Goal: Transaction & Acquisition: Purchase product/service

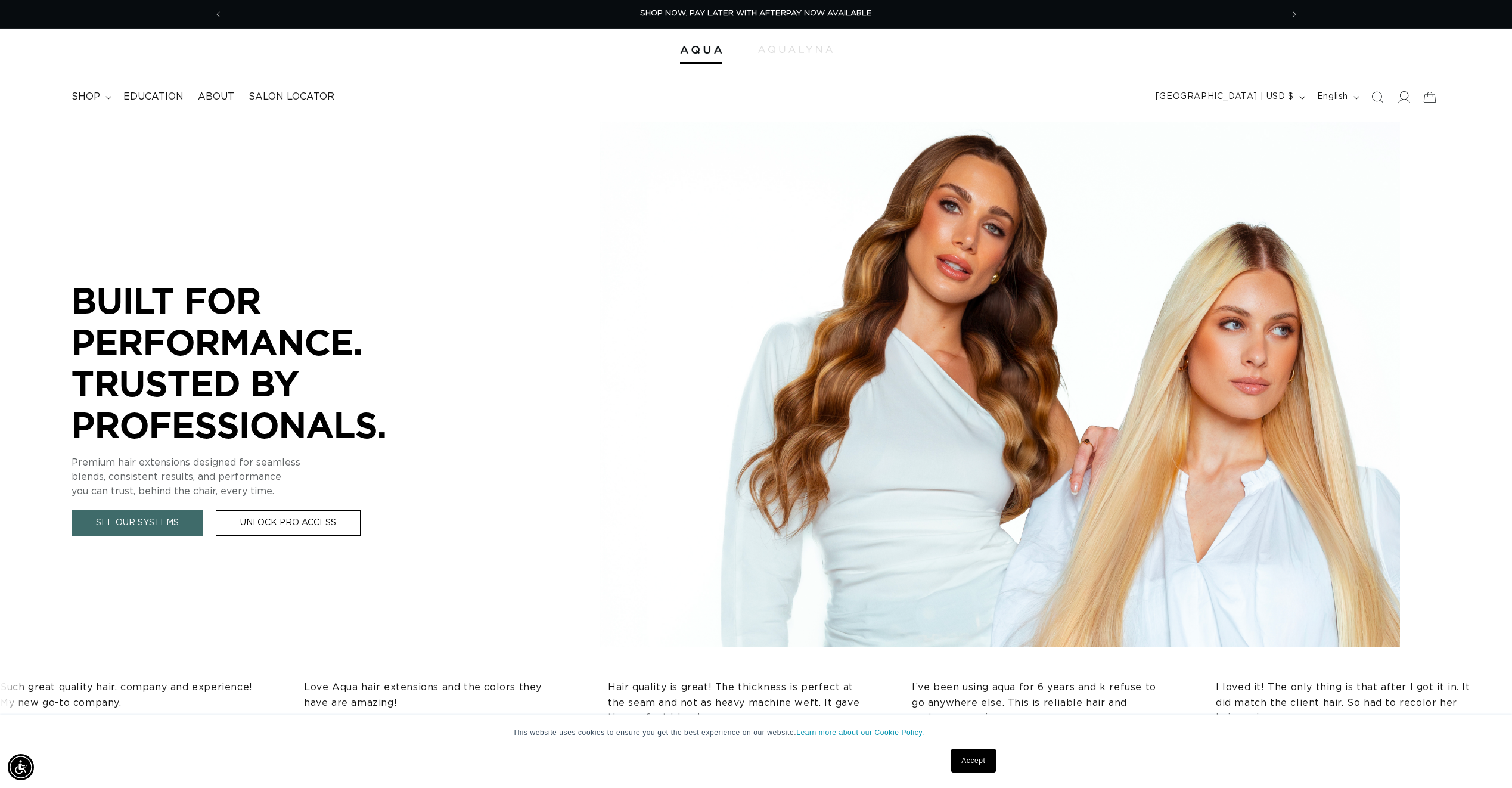
click at [1404, 100] on icon at bounding box center [1402, 96] width 12 height 12
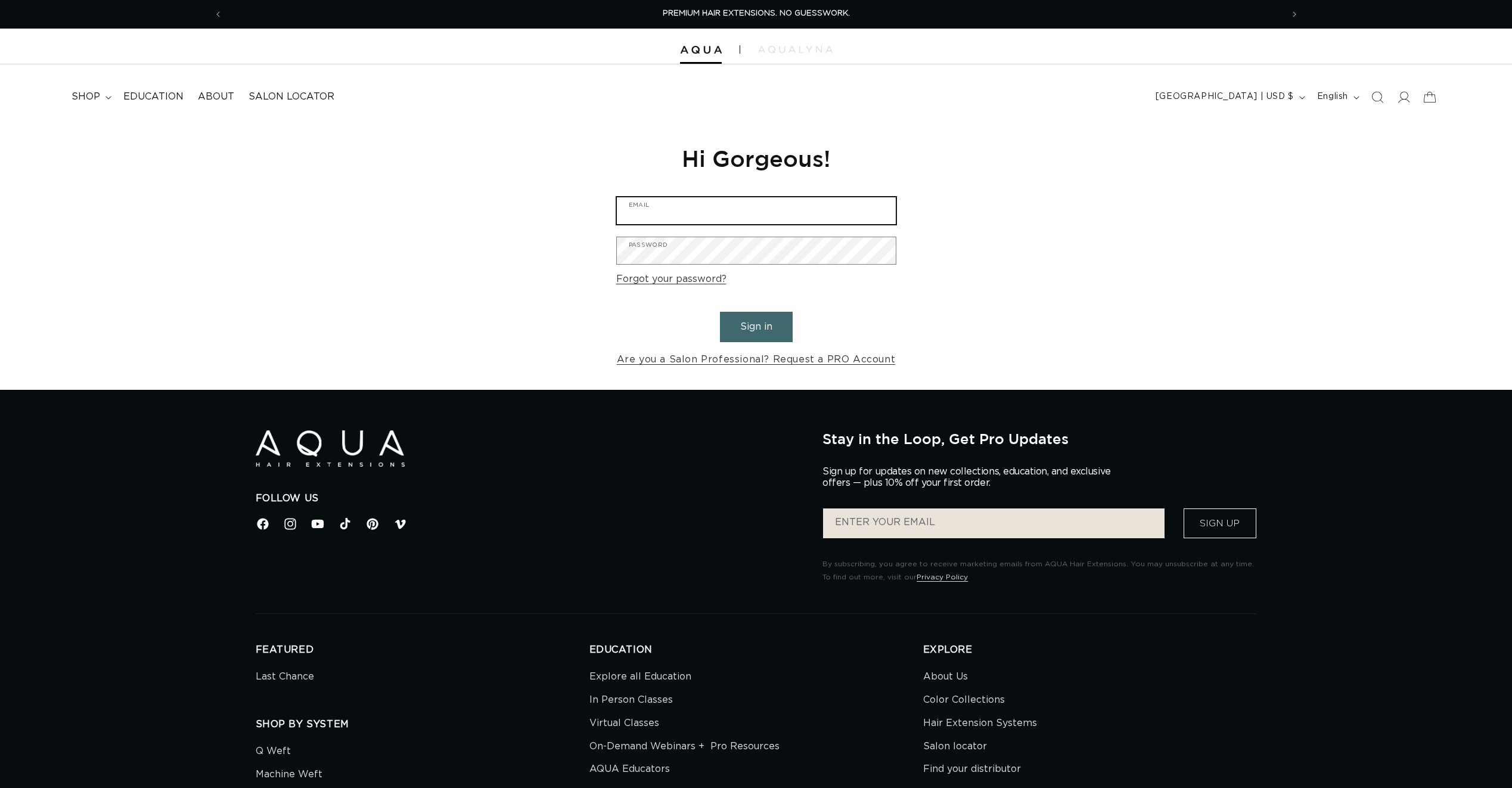
drag, startPoint x: 0, startPoint y: 0, endPoint x: 712, endPoint y: 202, distance: 740.1
click at [712, 202] on input "Email" at bounding box center [756, 211] width 279 height 27
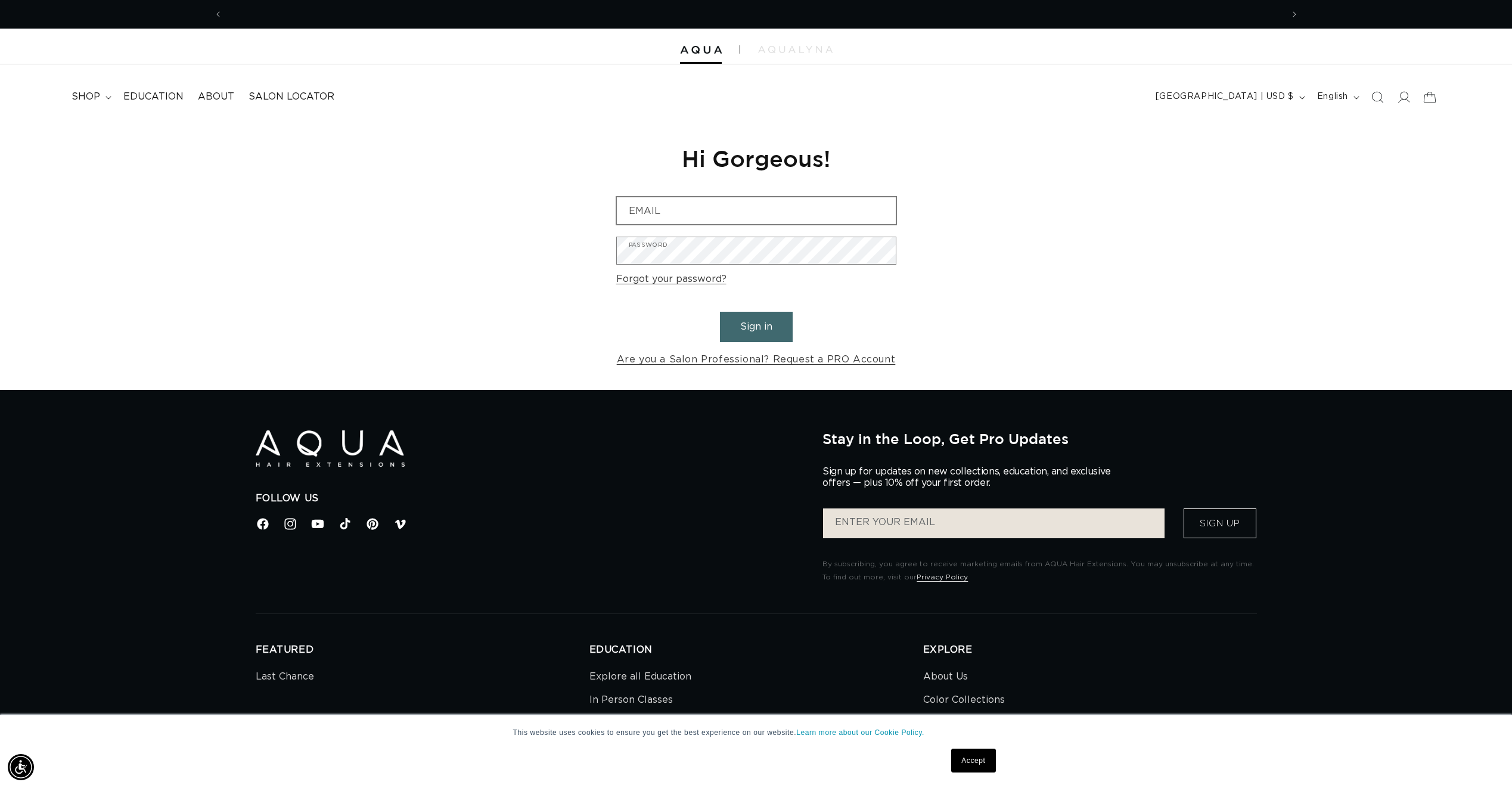
scroll to position [0, 1060]
click at [694, 215] on input "Email" at bounding box center [756, 211] width 279 height 27
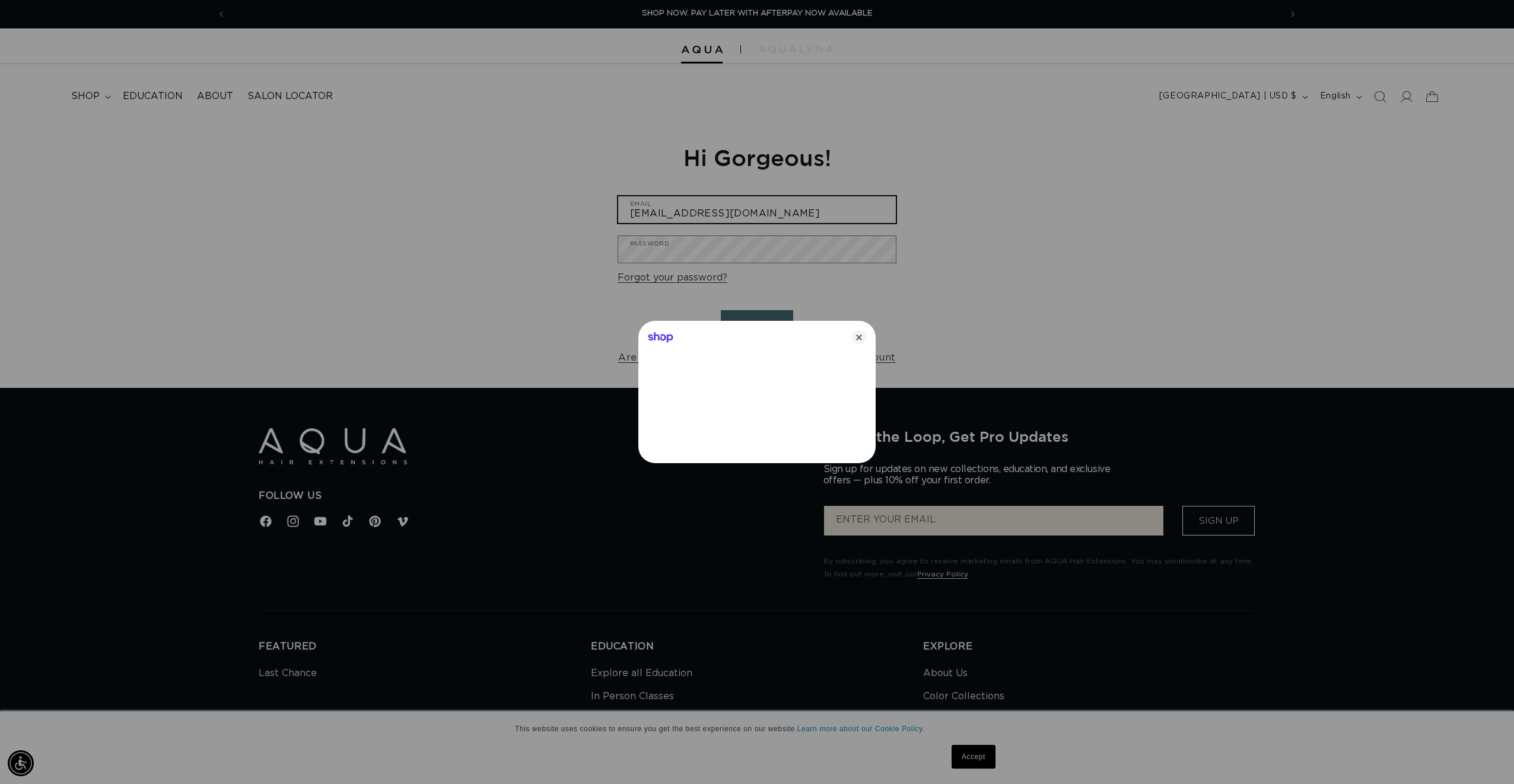
type input "[EMAIL_ADDRESS][DOMAIN_NAME]"
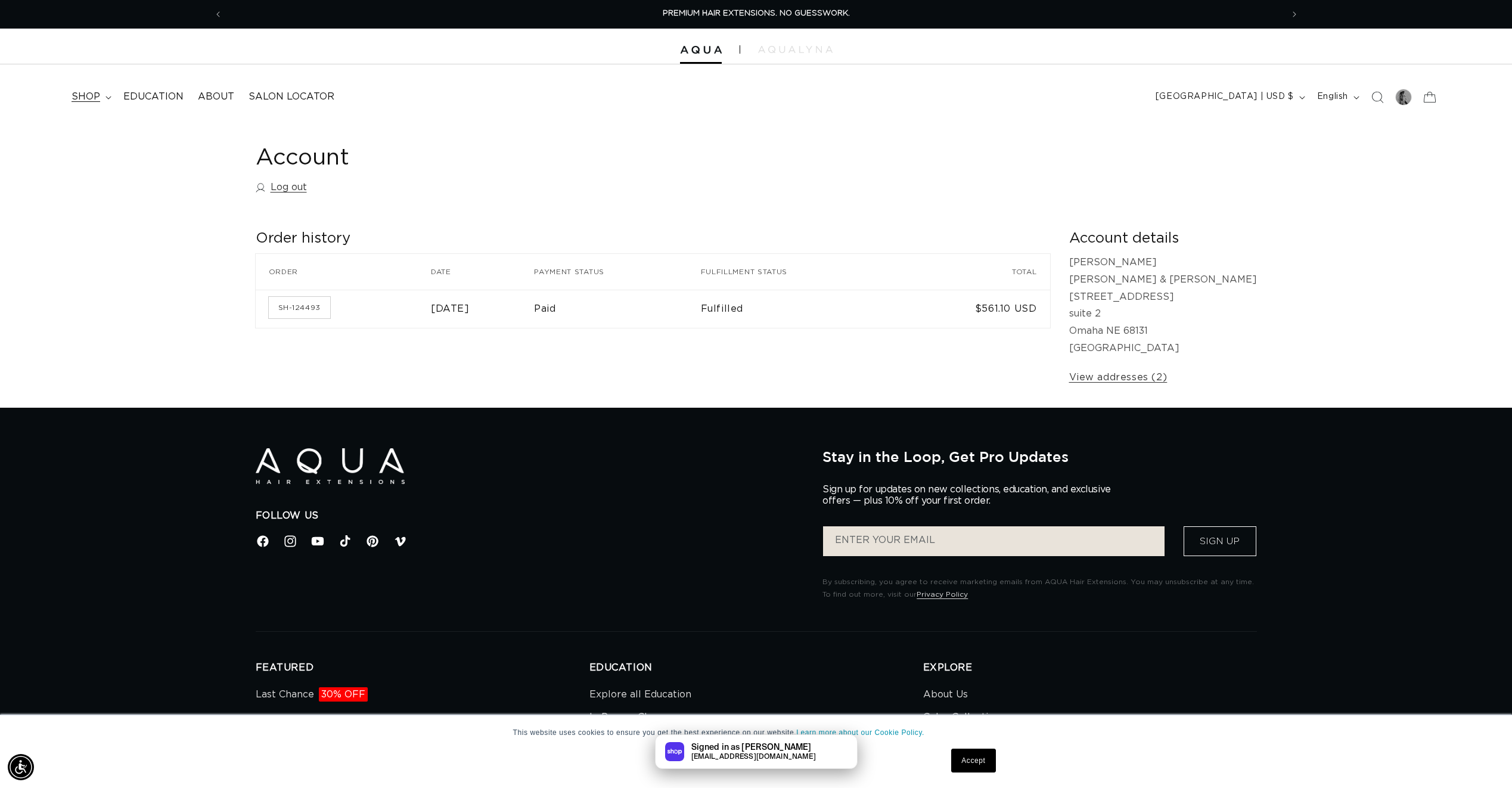
click at [97, 95] on span "shop" at bounding box center [85, 96] width 28 height 12
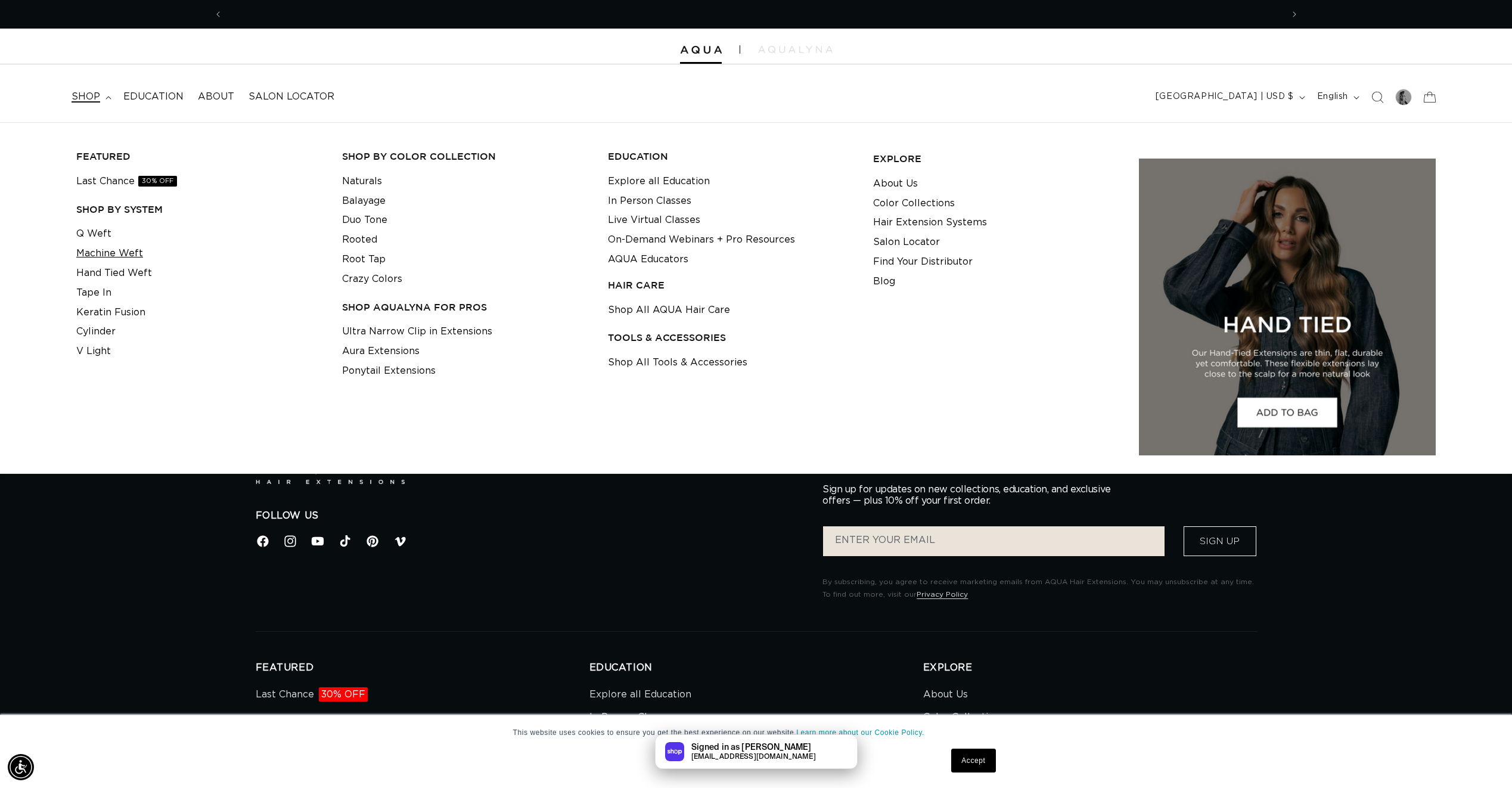
scroll to position [0, 1060]
click at [127, 250] on link "Machine Weft" at bounding box center [109, 253] width 66 height 19
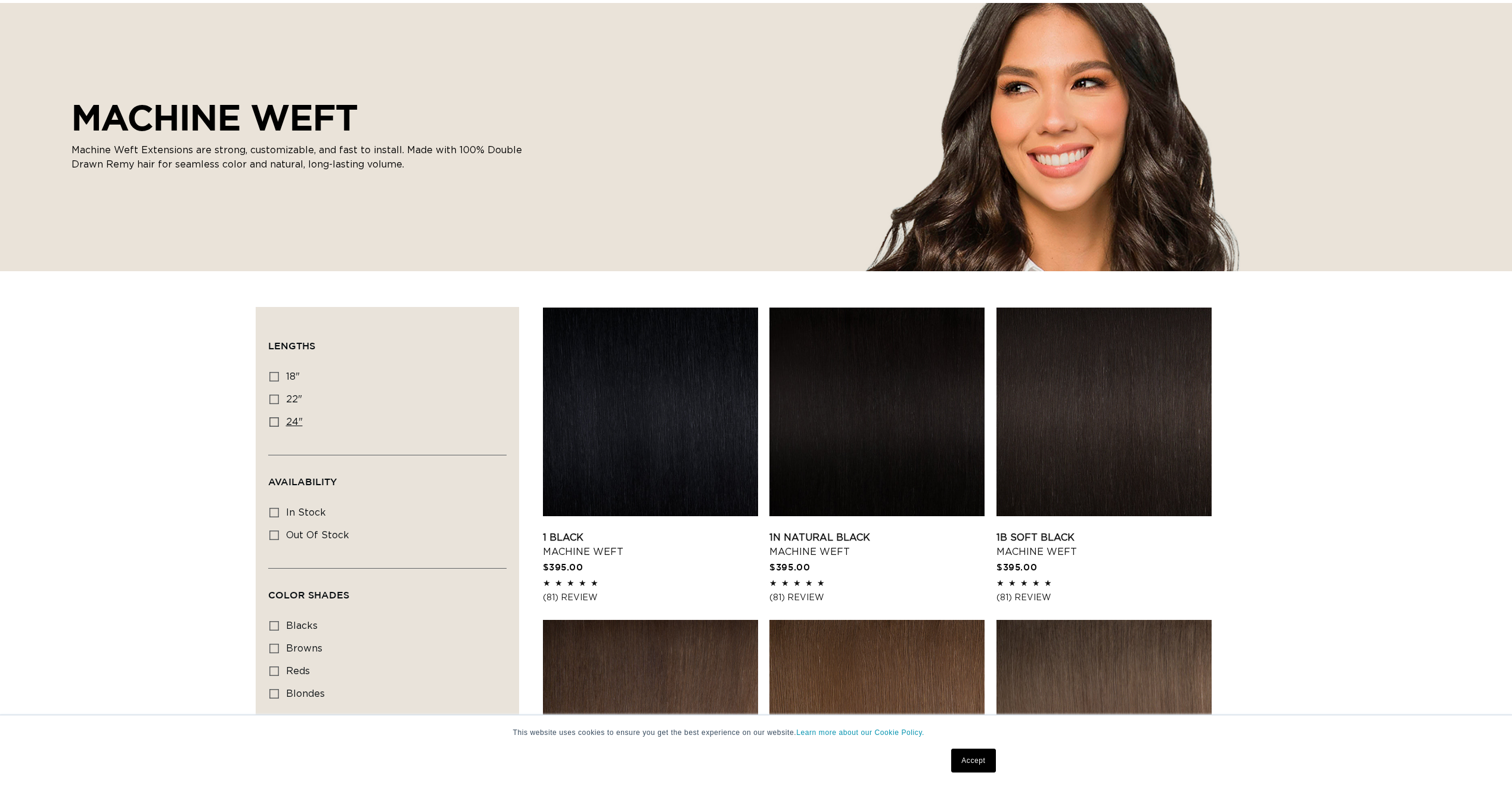
click at [272, 420] on icon at bounding box center [274, 422] width 10 height 10
click at [272, 420] on input "24" 24" (27 products)" at bounding box center [274, 422] width 10 height 10
checkbox input "true"
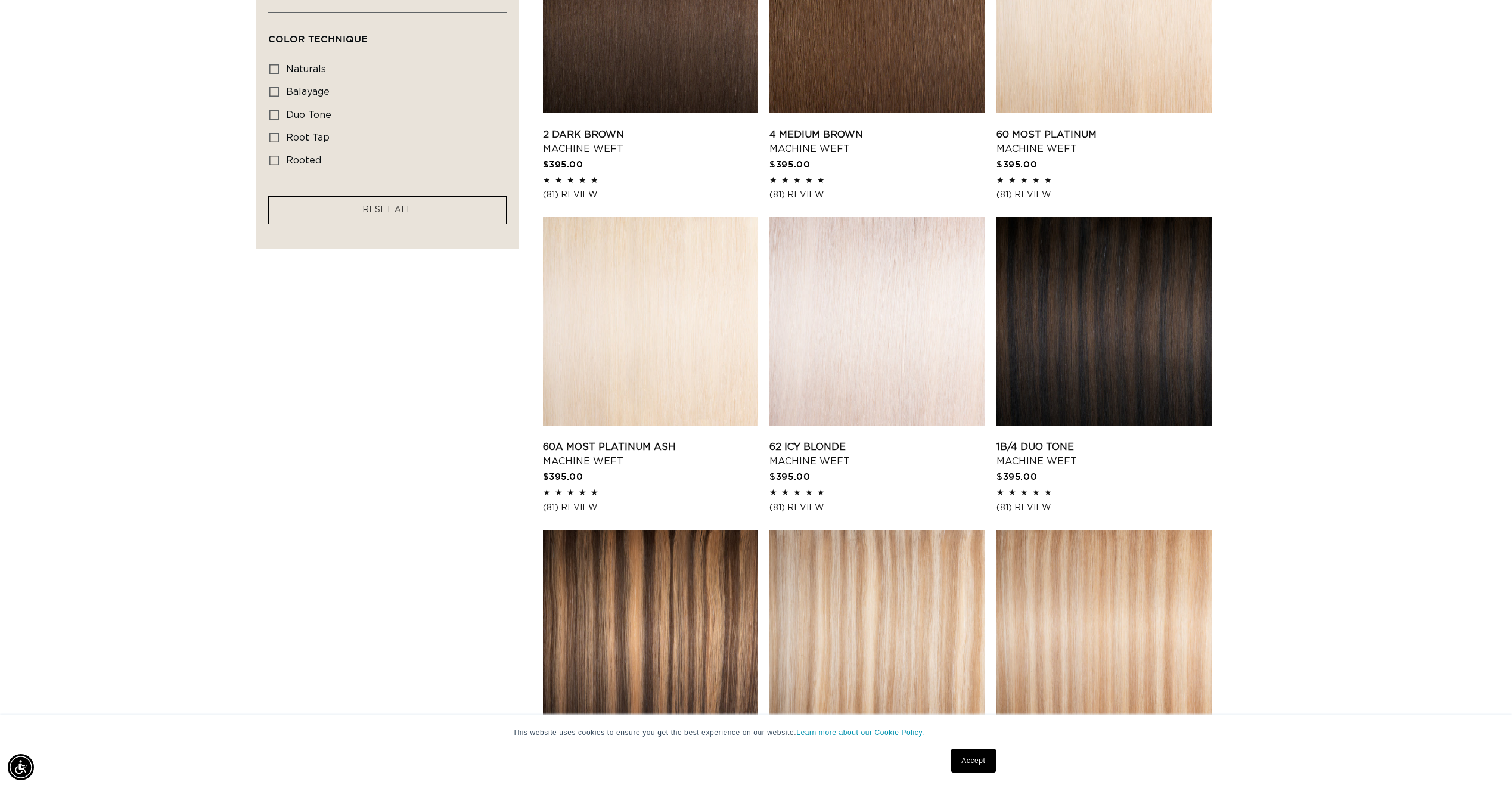
scroll to position [0, 1060]
click at [918, 440] on link "62 Icy Blonde Machine Weft" at bounding box center [877, 454] width 215 height 28
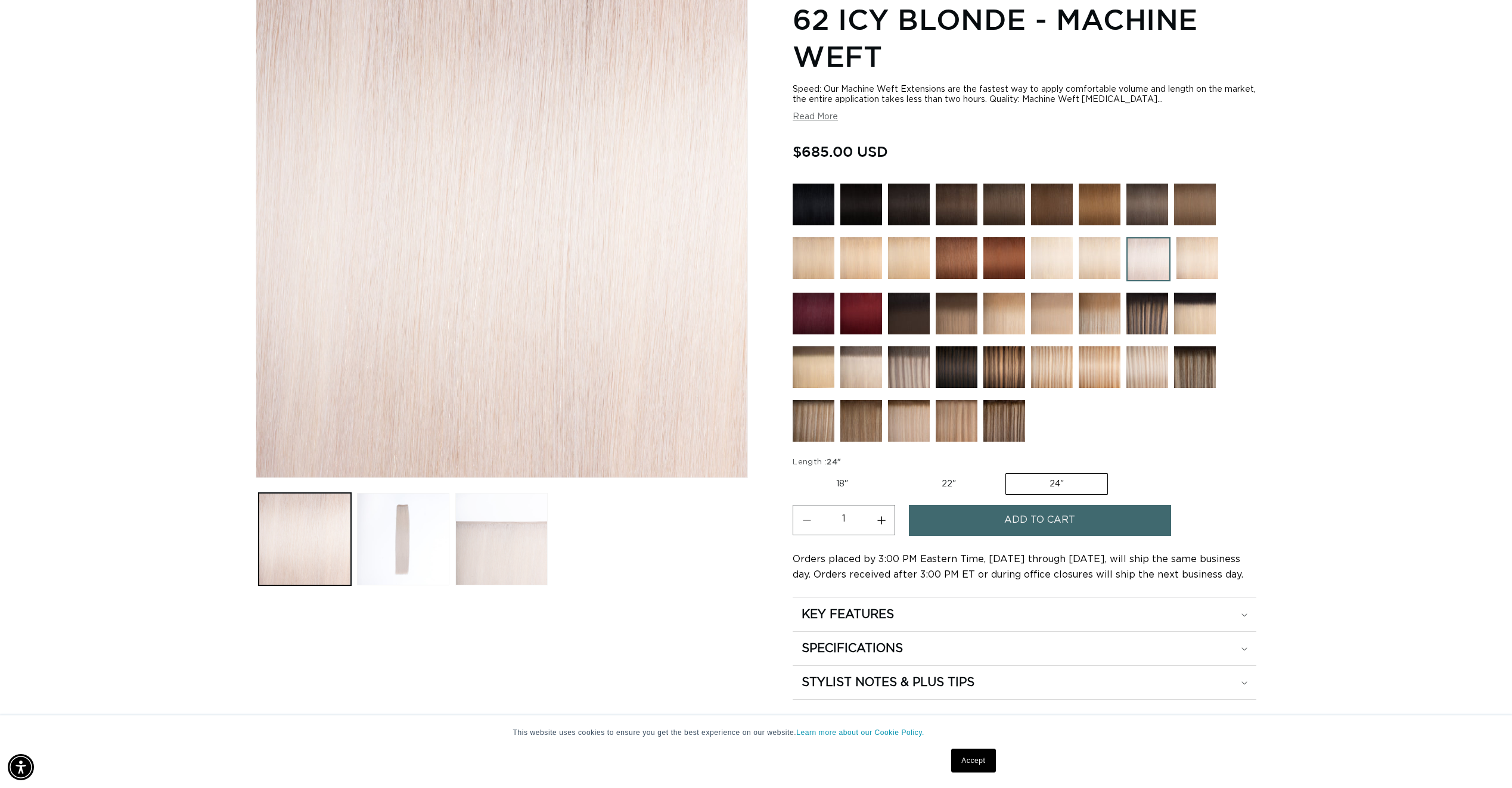
scroll to position [0, 1060]
click at [514, 572] on button "Load image 3 in gallery view" at bounding box center [501, 539] width 92 height 92
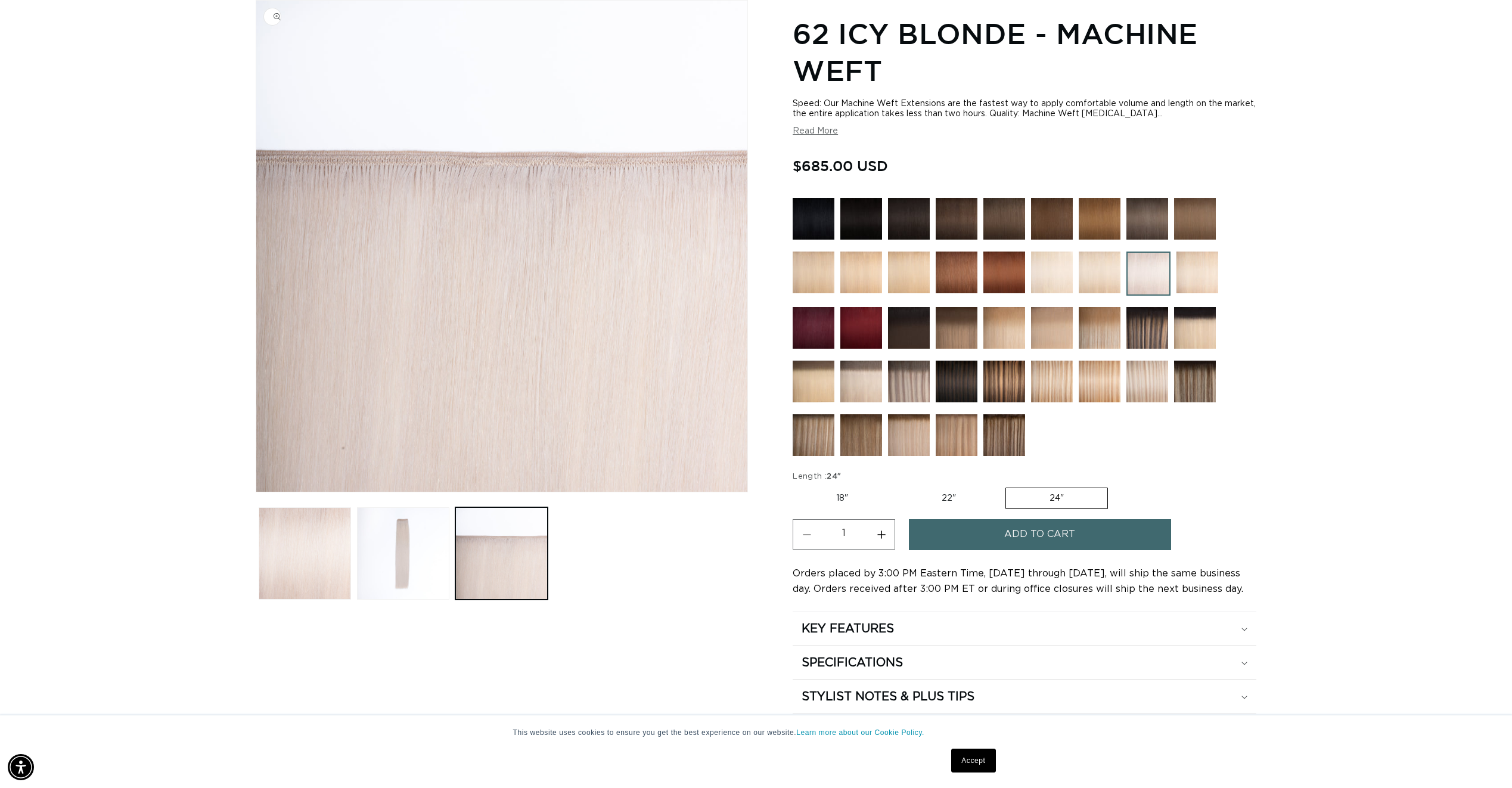
scroll to position [0, 2119]
click at [1059, 280] on img at bounding box center [1051, 273] width 42 height 42
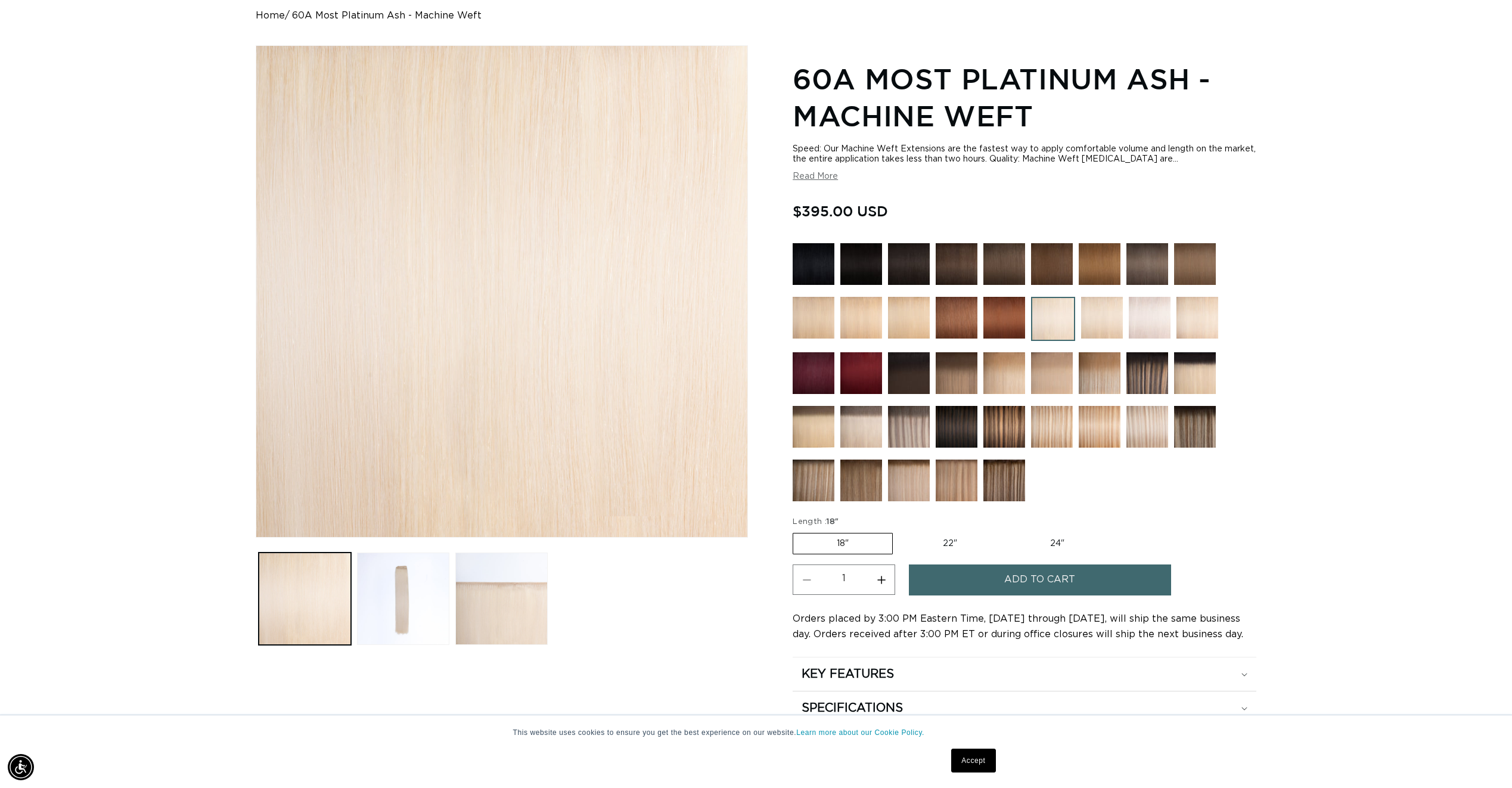
scroll to position [0, 2119]
click at [1047, 539] on label "24" Variant sold out or unavailable" at bounding box center [1056, 543] width 101 height 20
click at [1007, 531] on input "24" Variant sold out or unavailable" at bounding box center [1006, 530] width 1 height 1
radio input "true"
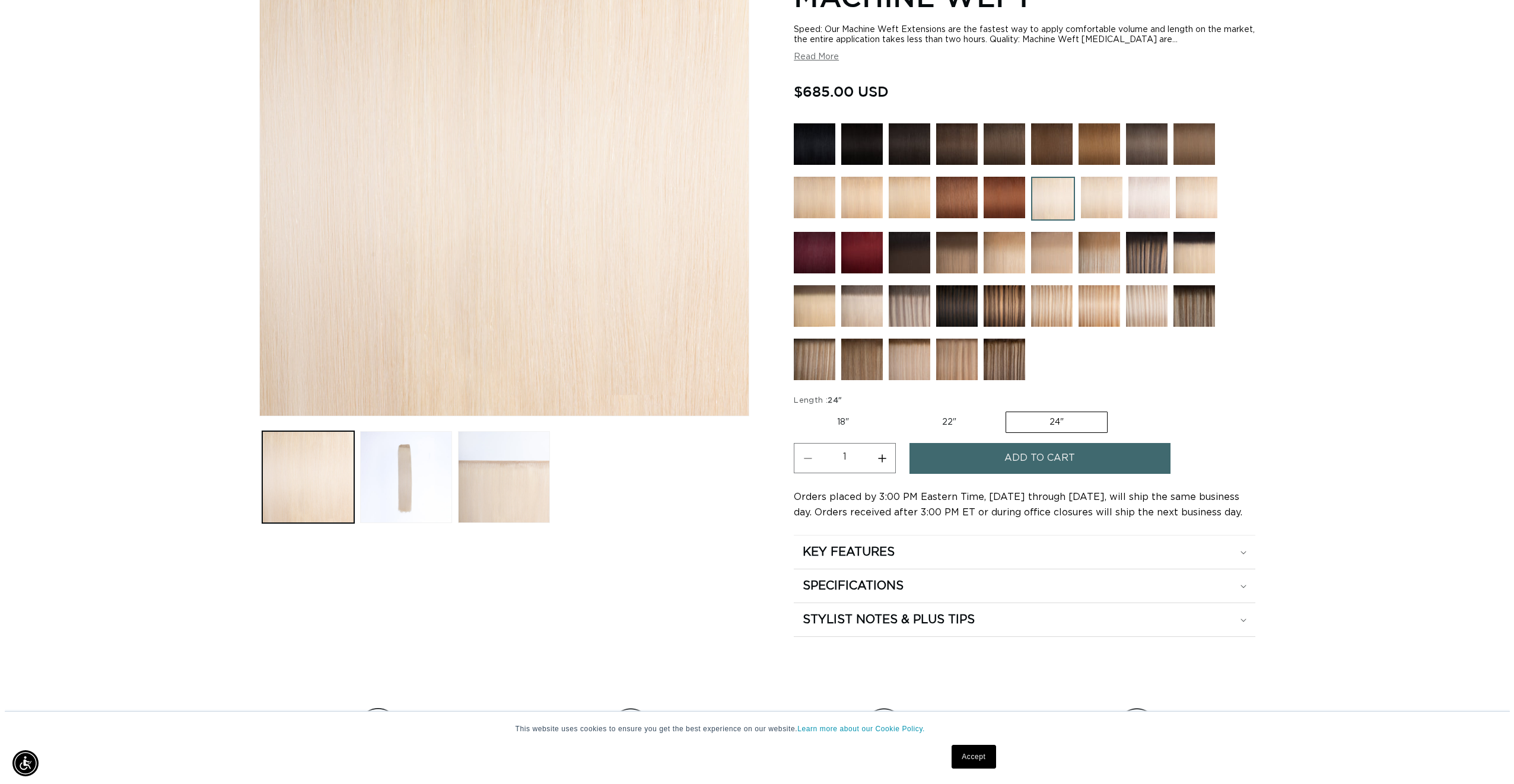
scroll to position [0, 2109]
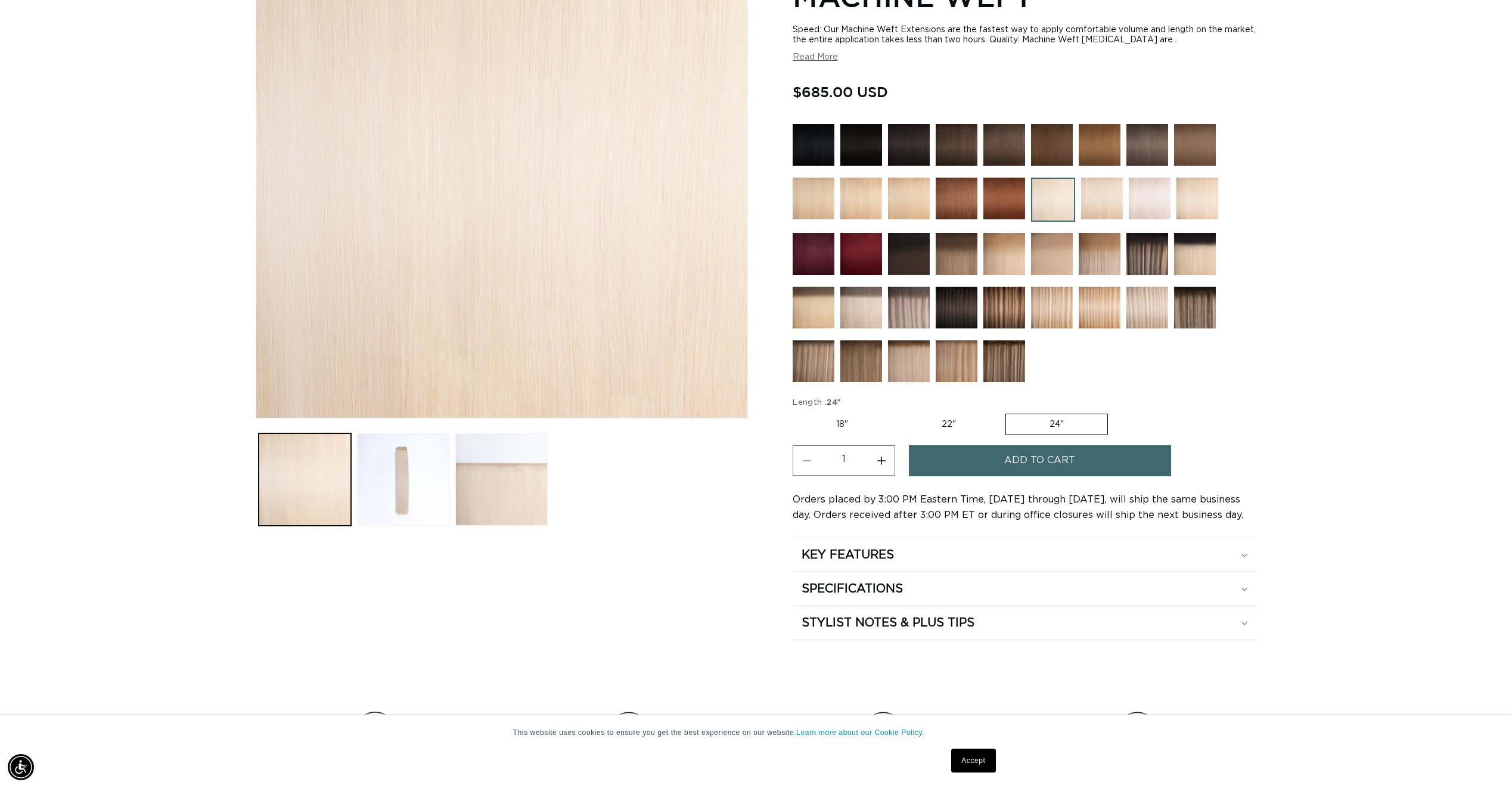
click at [1021, 462] on span "Add to cart" at bounding box center [1039, 461] width 71 height 31
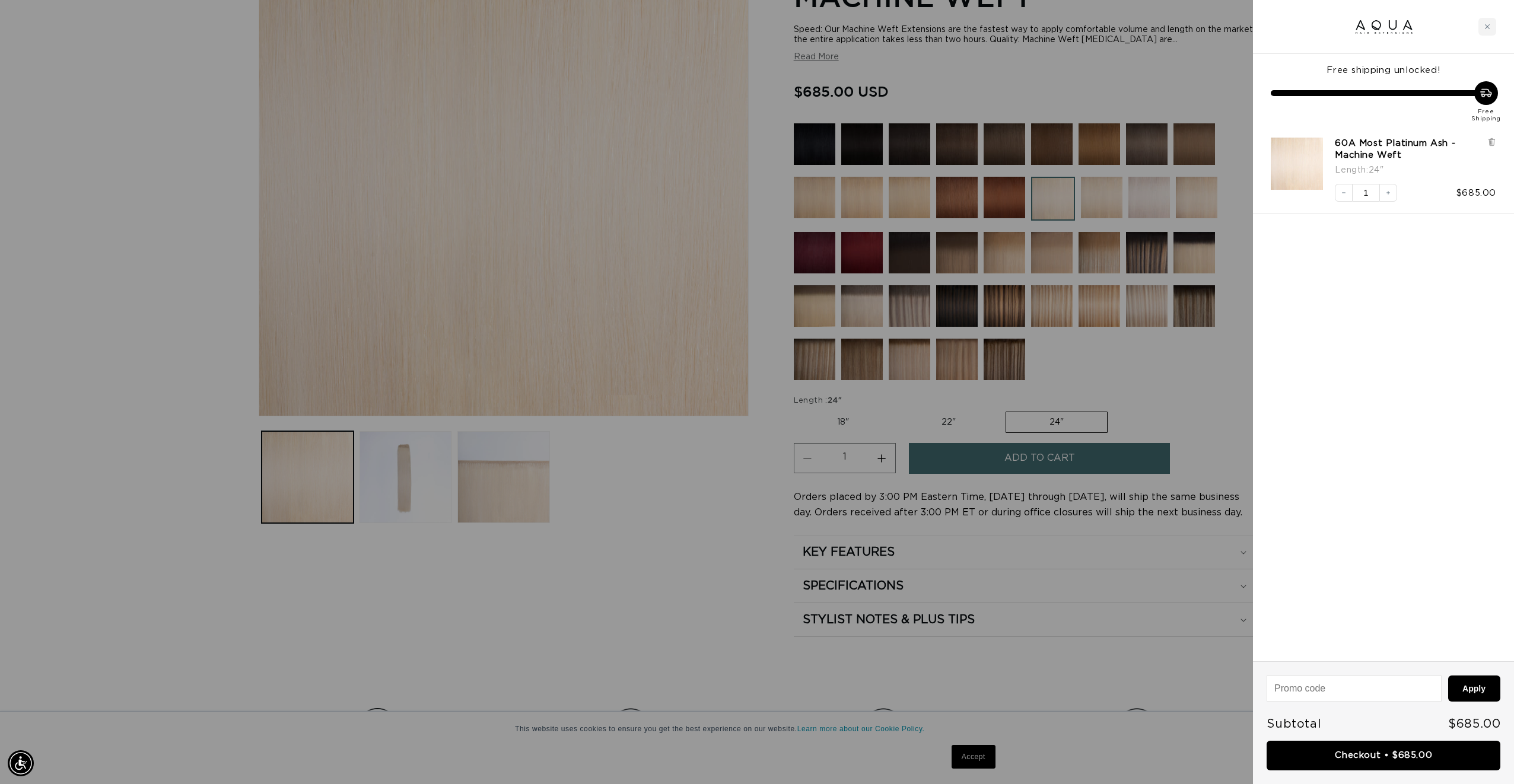
scroll to position [0, 0]
click at [1329, 748] on link "Checkout • $685.00" at bounding box center [1383, 756] width 234 height 31
